Goal: Information Seeking & Learning: Learn about a topic

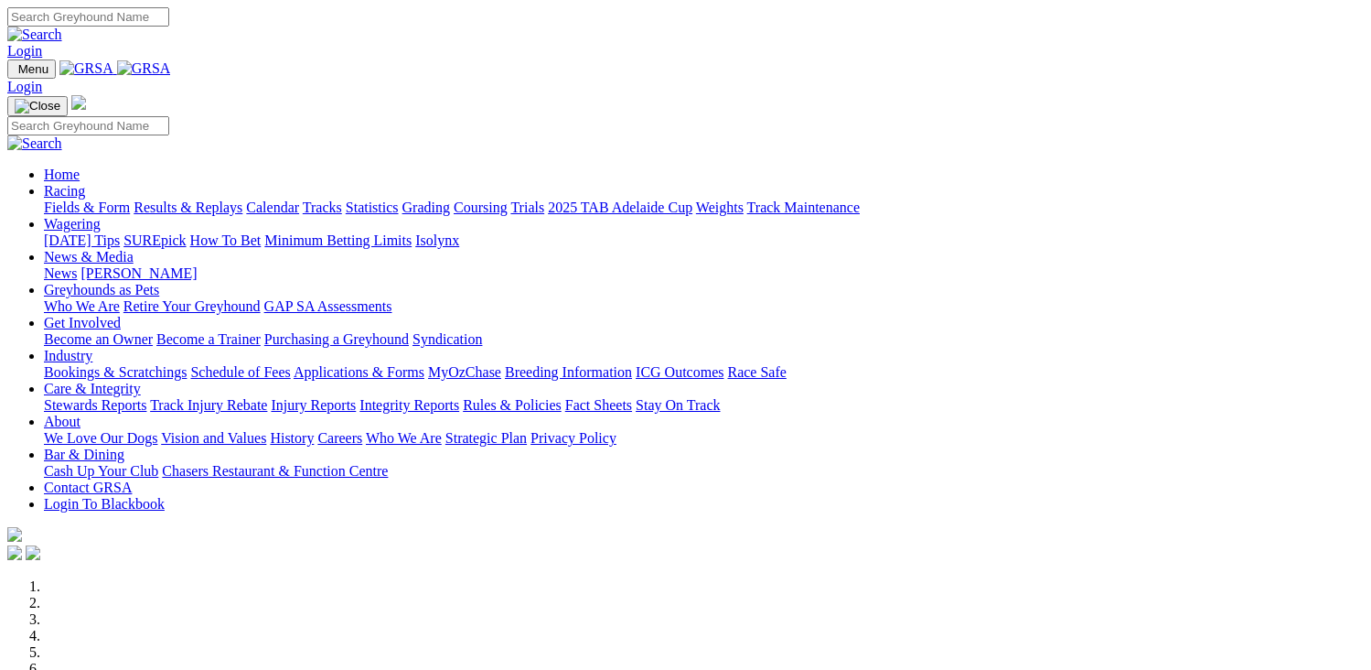
scroll to position [549, 0]
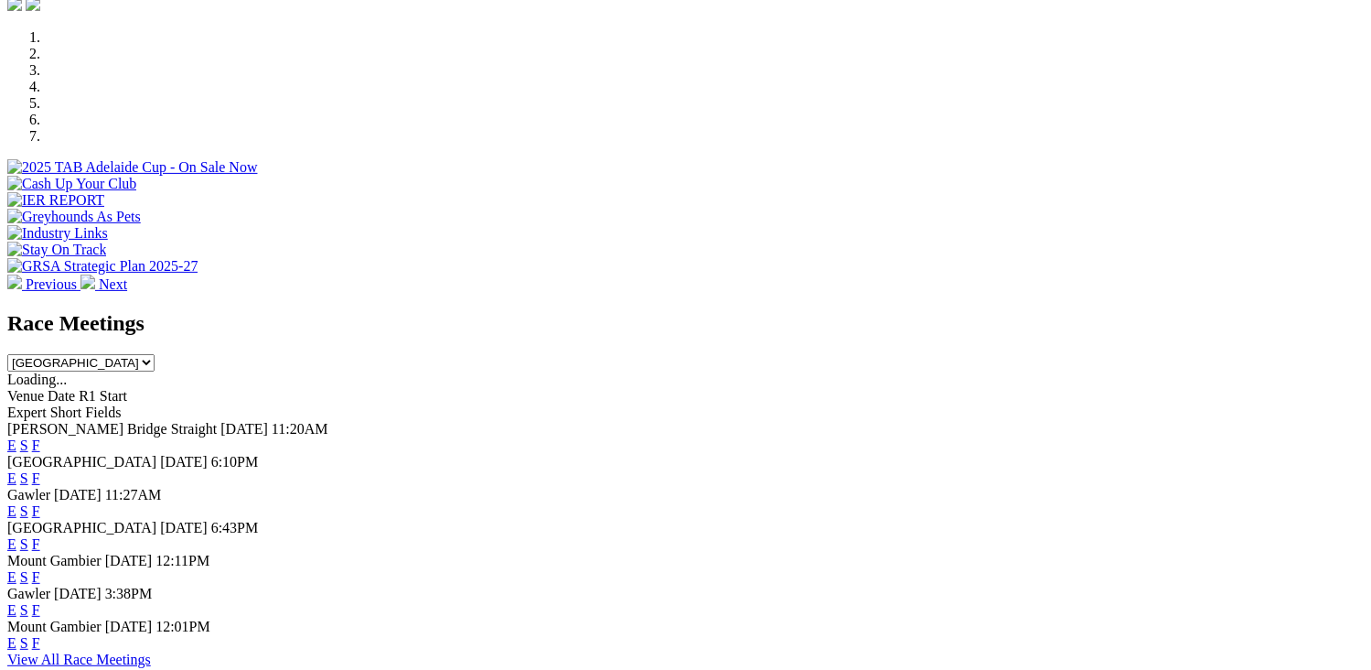
click at [40, 503] on link "F" at bounding box center [36, 511] width 8 height 16
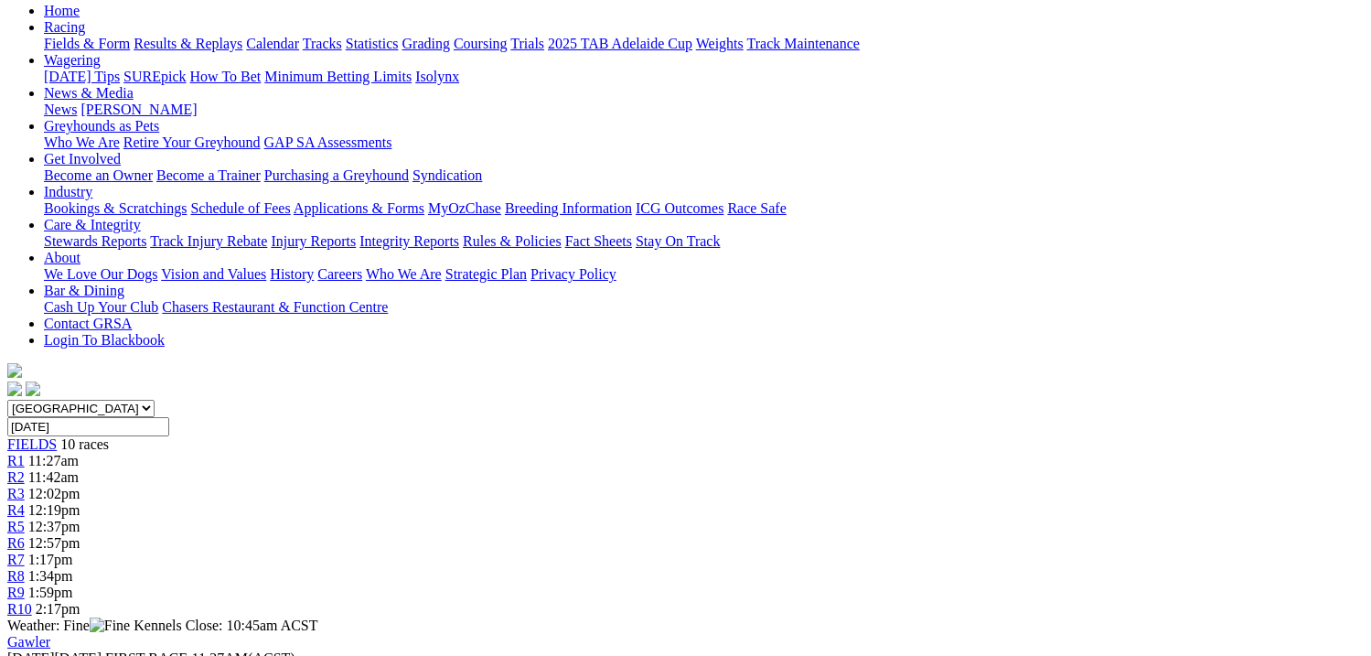
scroll to position [274, 0]
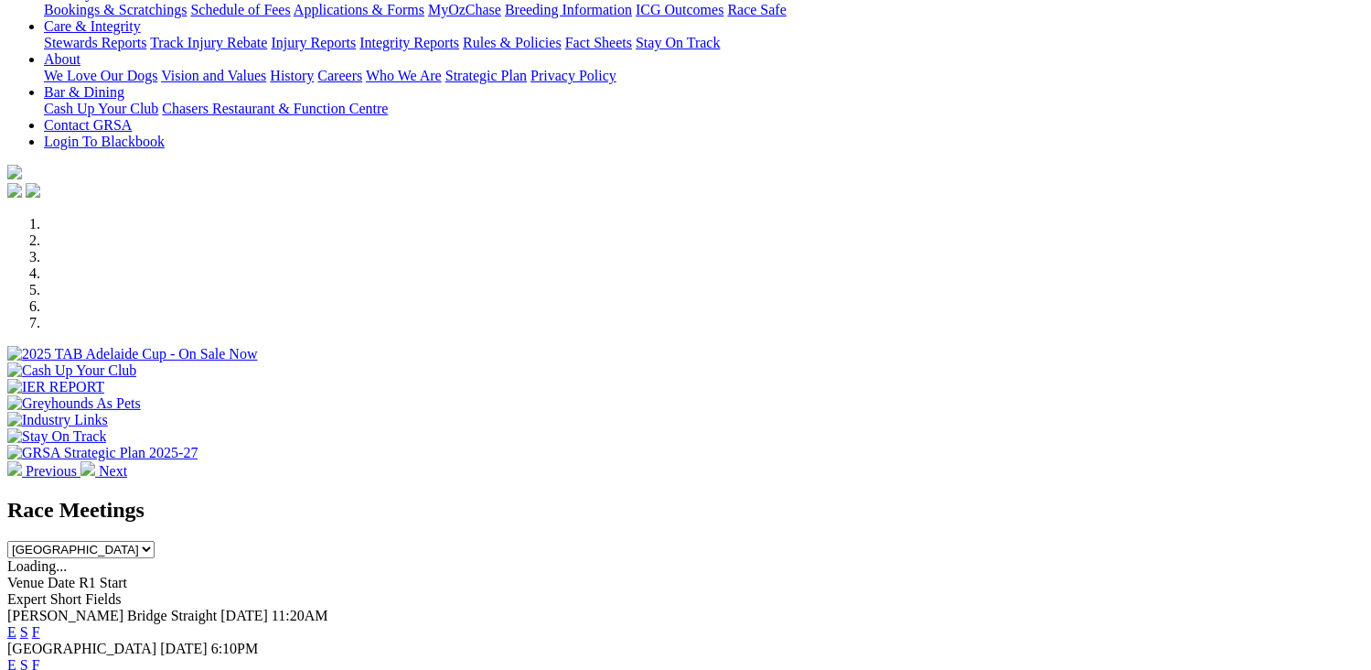
scroll to position [457, 0]
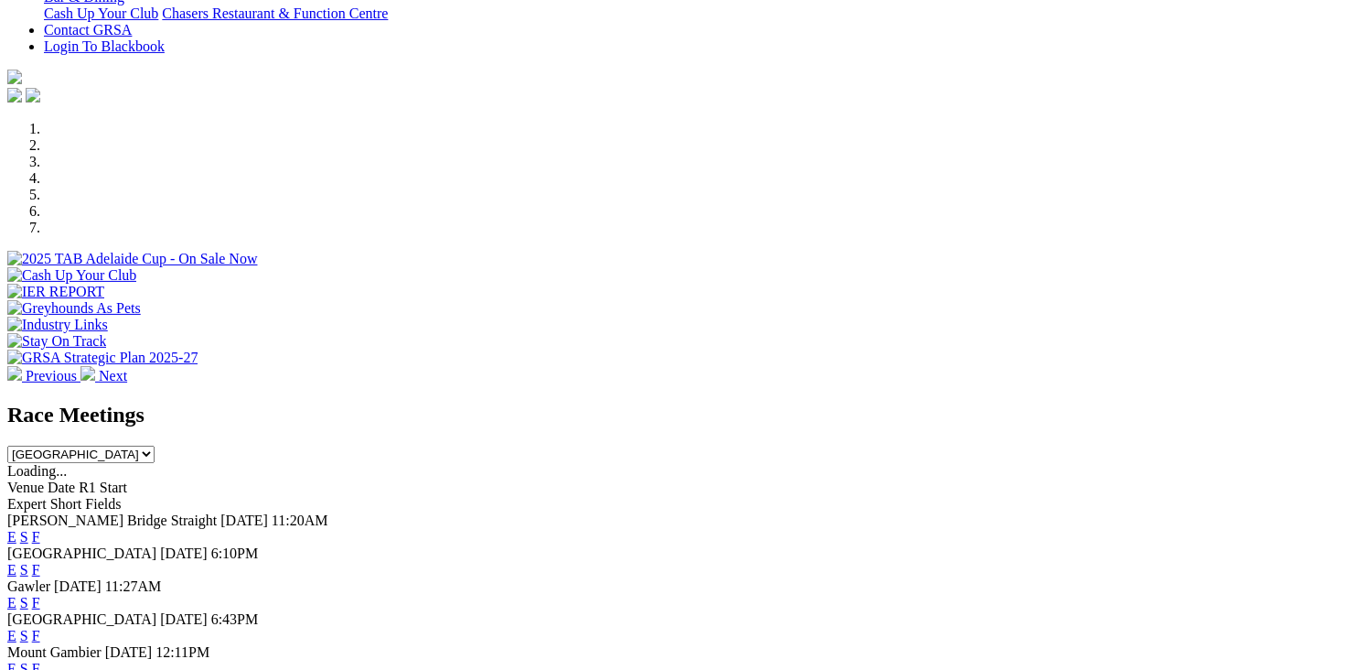
click at [40, 562] on link "F" at bounding box center [36, 570] width 8 height 16
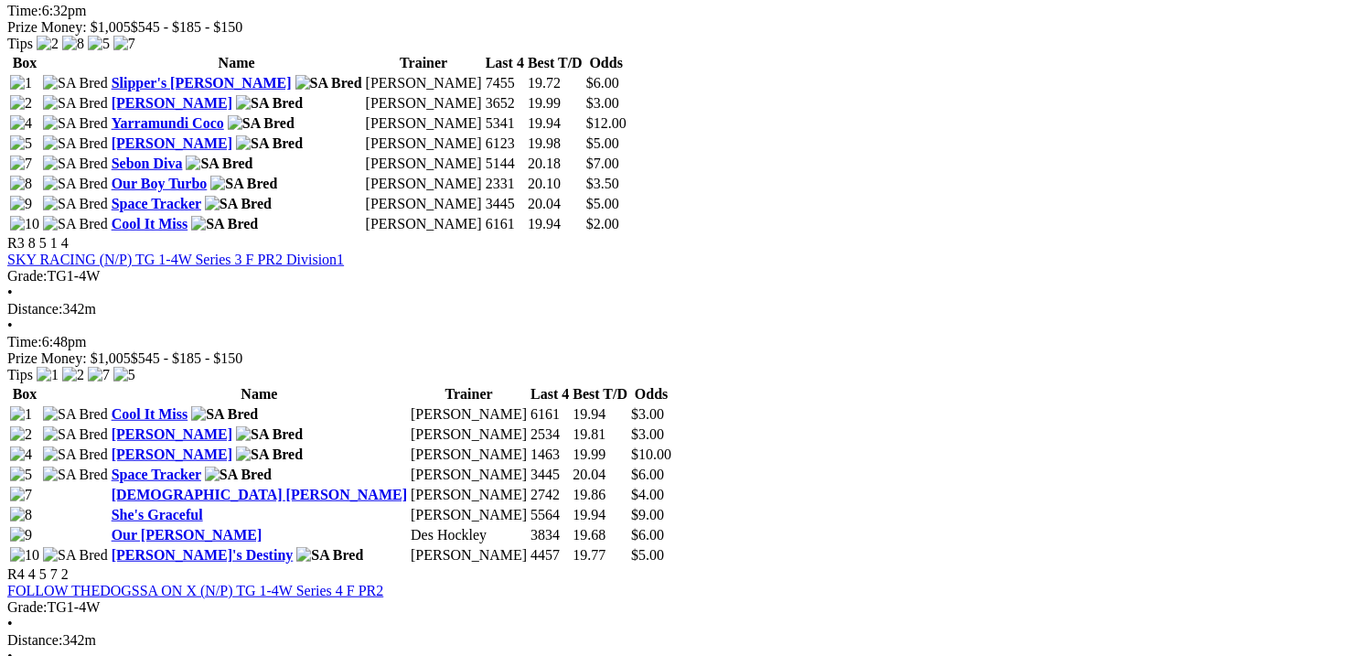
scroll to position [1281, 0]
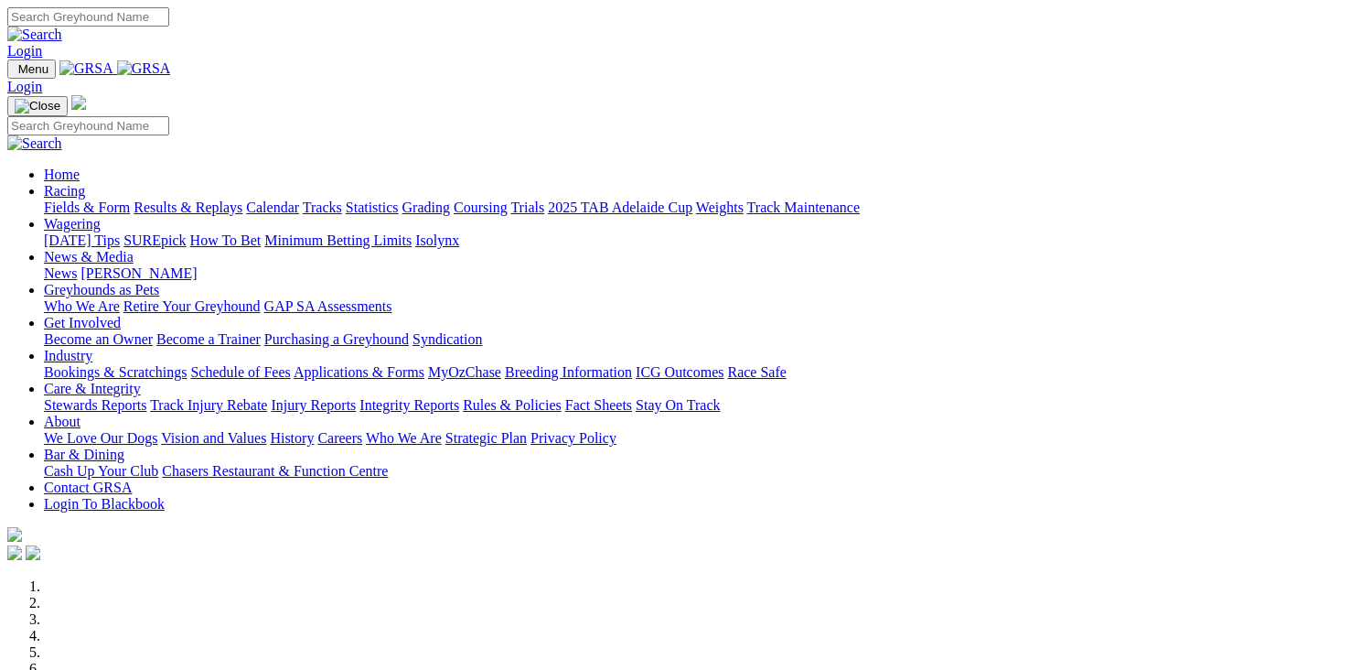
scroll to position [549, 0]
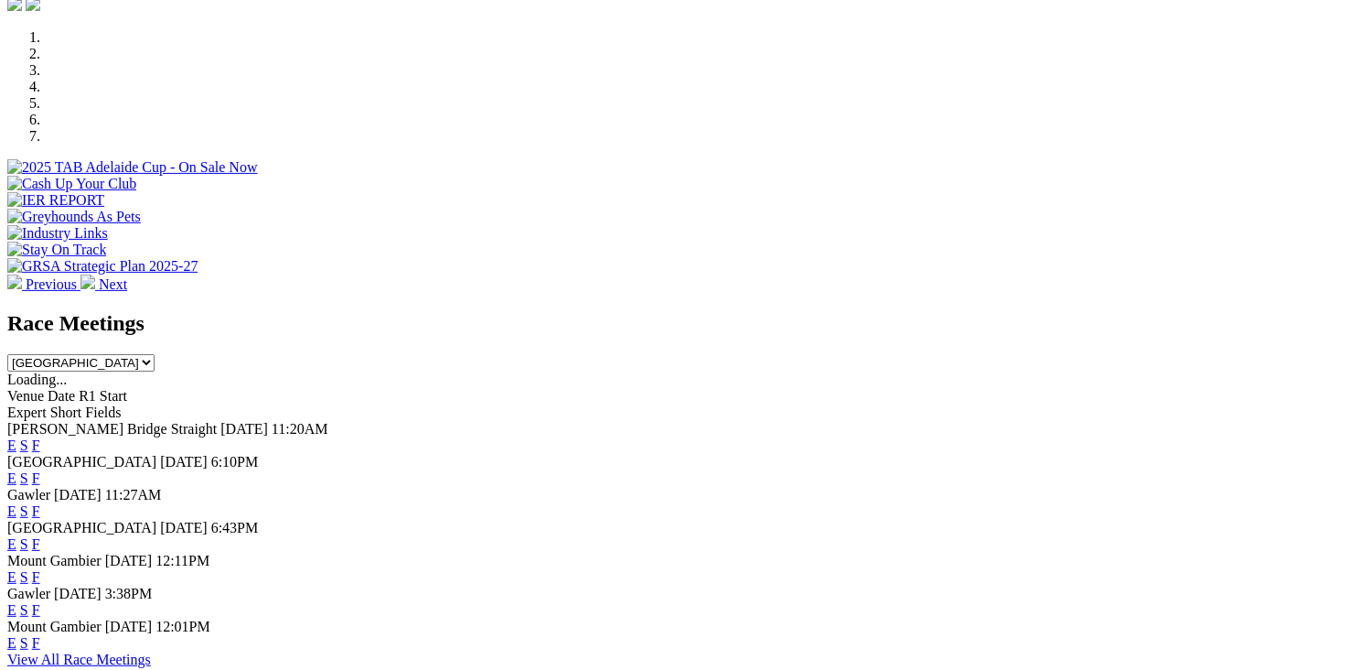
click at [40, 470] on link "F" at bounding box center [36, 478] width 8 height 16
